Goal: Go to known website: Access a specific website the user already knows

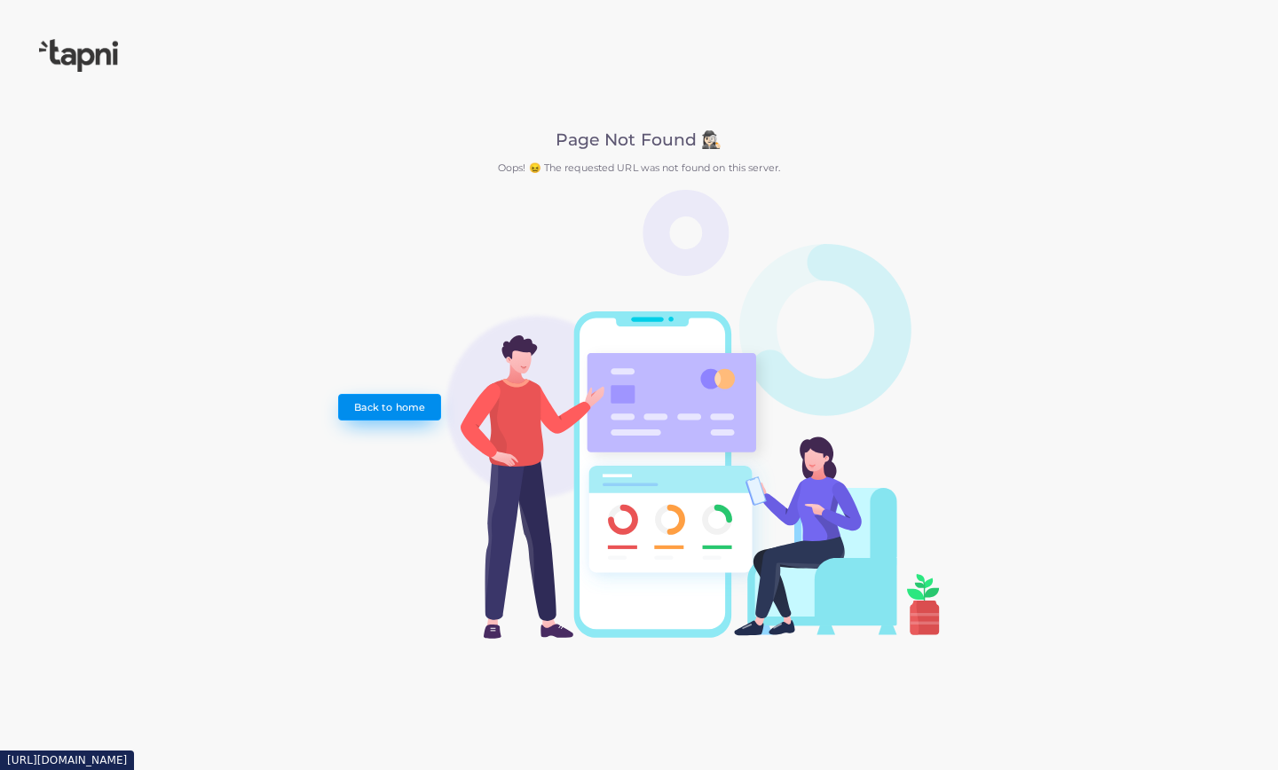
click at [397, 404] on link "Back to home" at bounding box center [389, 407] width 102 height 27
